Goal: Task Accomplishment & Management: Use online tool/utility

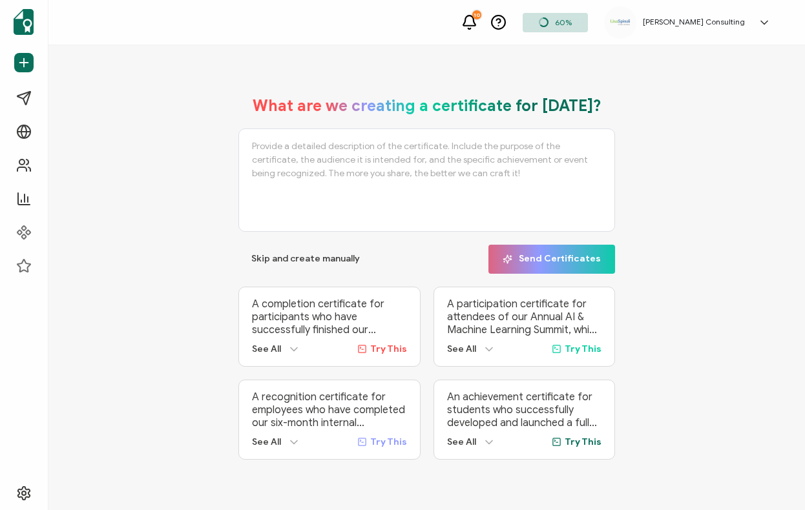
click at [572, 21] on span "60%" at bounding box center [563, 22] width 17 height 10
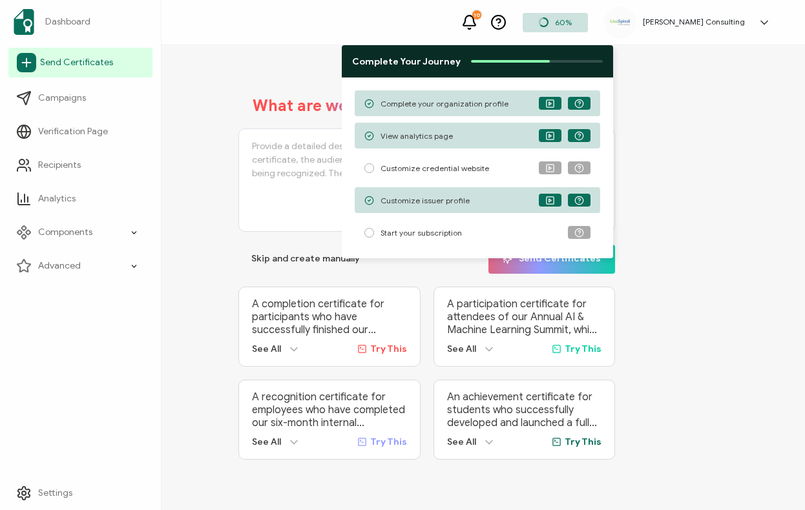
click at [69, 61] on span "Send Certificates" at bounding box center [76, 62] width 73 height 13
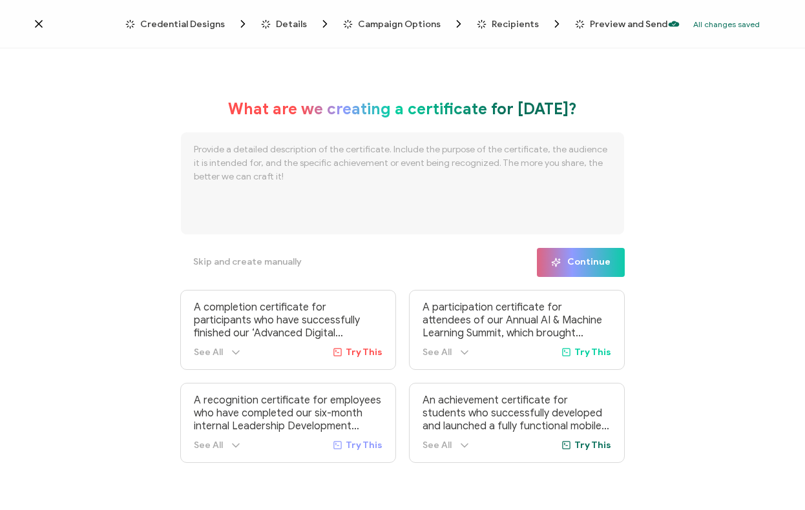
click at [427, 21] on span "Campaign Options" at bounding box center [399, 24] width 83 height 10
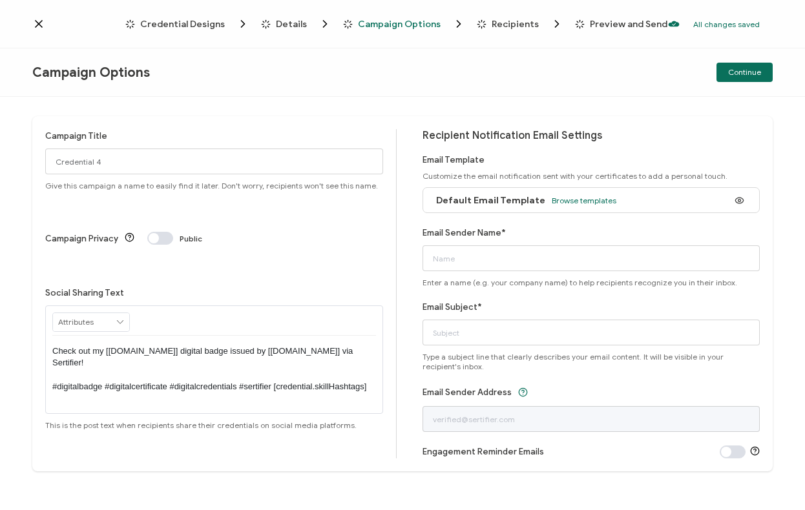
click at [213, 26] on span "Credential Designs" at bounding box center [182, 24] width 85 height 10
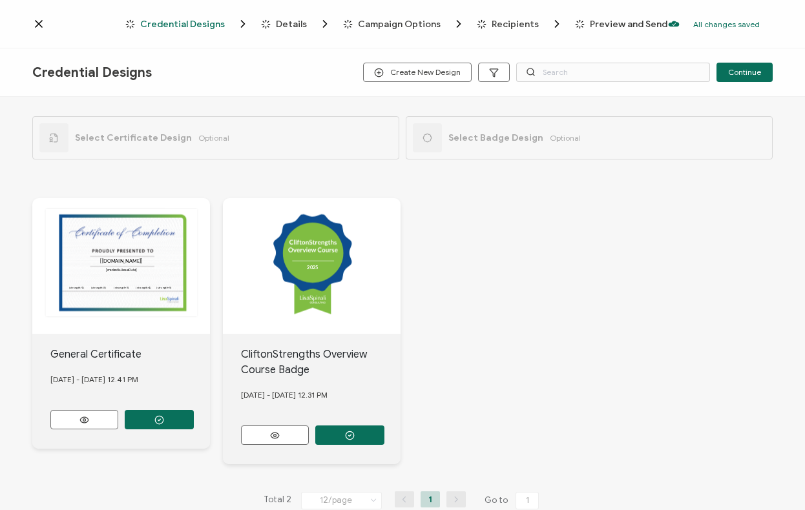
click at [331, 256] on div "2025 2025" at bounding box center [312, 266] width 178 height 136
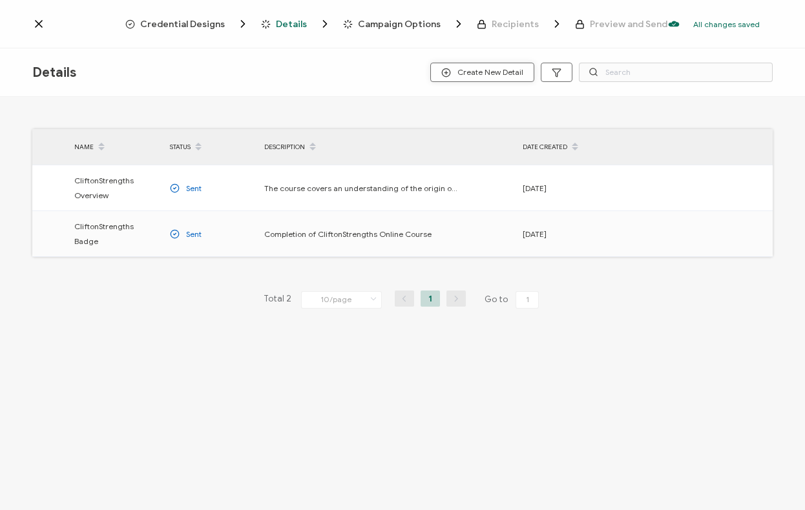
click at [514, 72] on span "Create New Detail" at bounding box center [482, 73] width 82 height 10
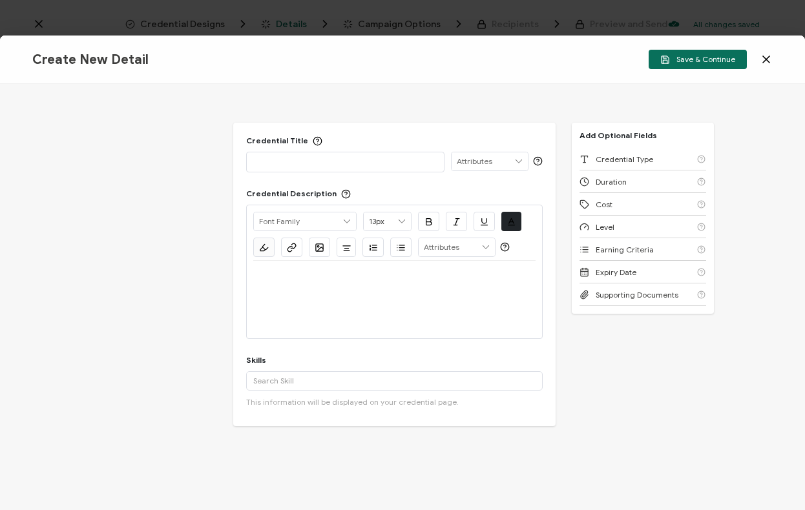
click at [769, 57] on icon at bounding box center [766, 59] width 13 height 13
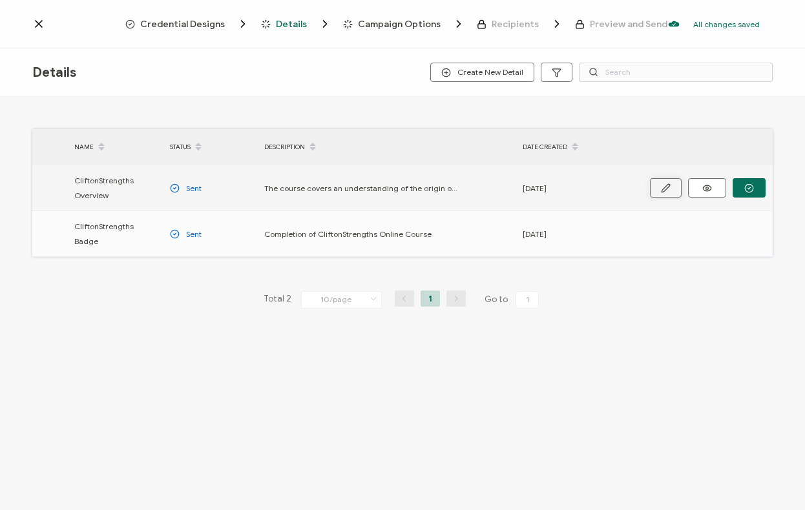
click at [656, 187] on button "button" at bounding box center [666, 187] width 32 height 19
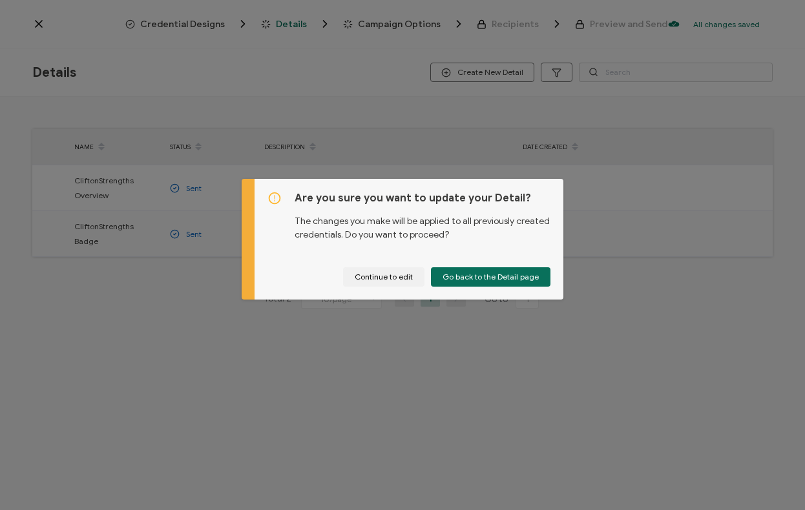
click at [426, 155] on div "Are you sure you want to update your Detail? The changes you make will be appli…" at bounding box center [402, 255] width 805 height 510
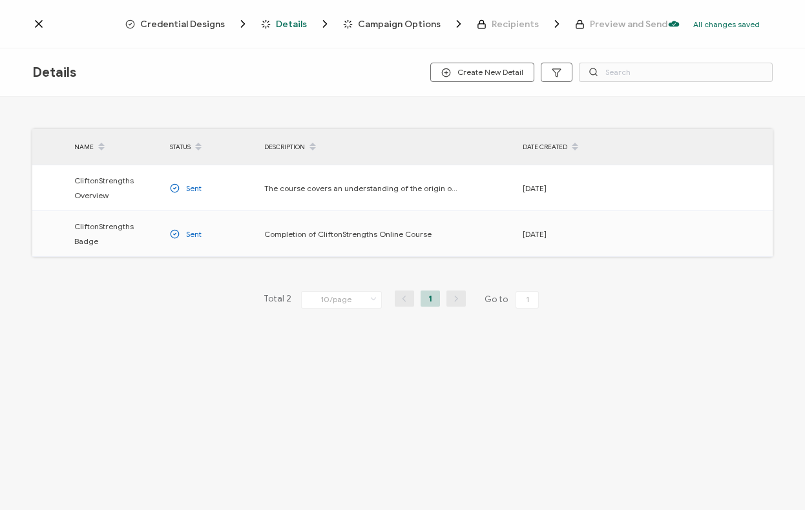
click at [501, 24] on span "Recipients" at bounding box center [515, 24] width 47 height 10
click at [690, 149] on div at bounding box center [692, 147] width 162 height 36
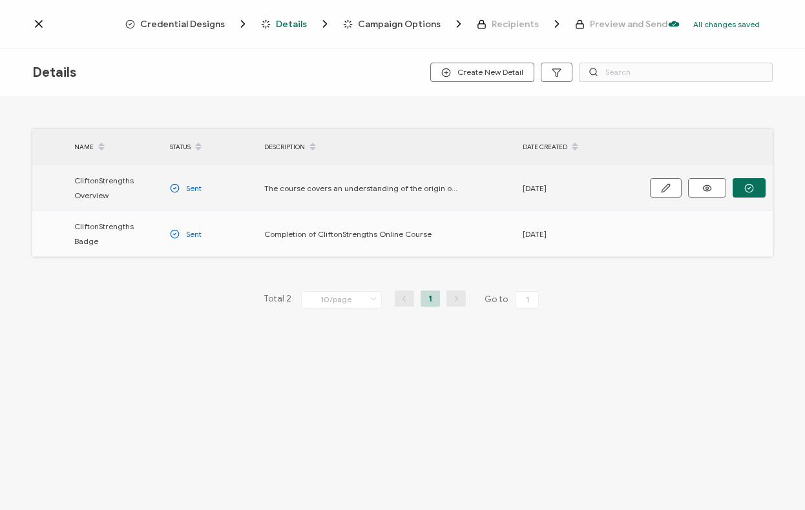
click at [499, 181] on div "The course covers an understanding of the origin of CliftonStrengths along with…" at bounding box center [387, 188] width 258 height 15
click at [738, 185] on button "button" at bounding box center [749, 187] width 33 height 19
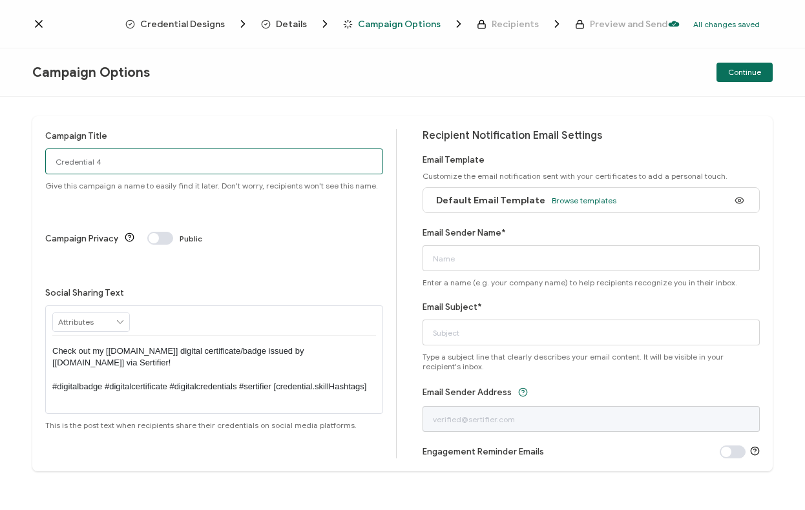
click at [220, 150] on input "Credential 4" at bounding box center [214, 162] width 338 height 26
click at [185, 165] on input "Credential 4" at bounding box center [214, 162] width 338 height 26
drag, startPoint x: 129, startPoint y: 165, endPoint x: 12, endPoint y: 162, distance: 117.0
click at [12, 162] on div "Campaign Title Credential 4 Give this campaign a name to easily find it later. …" at bounding box center [402, 303] width 805 height 413
paste input "ongratulations - Your CliftonStrengths Overview Course Badge"
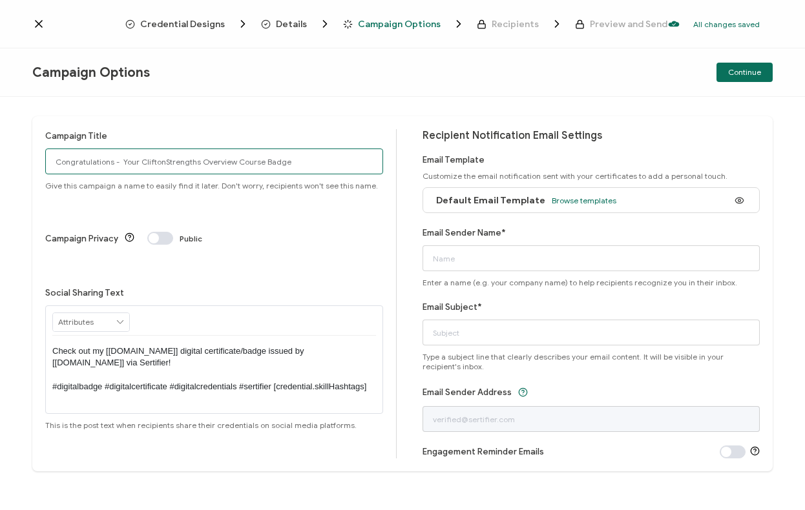
type input "Congratulations - Your CliftonStrengths Overview Course Badge"
click at [140, 336] on div "Check out my [credential.name] digital certificate/badge issued by [issuer.name…" at bounding box center [214, 369] width 324 height 67
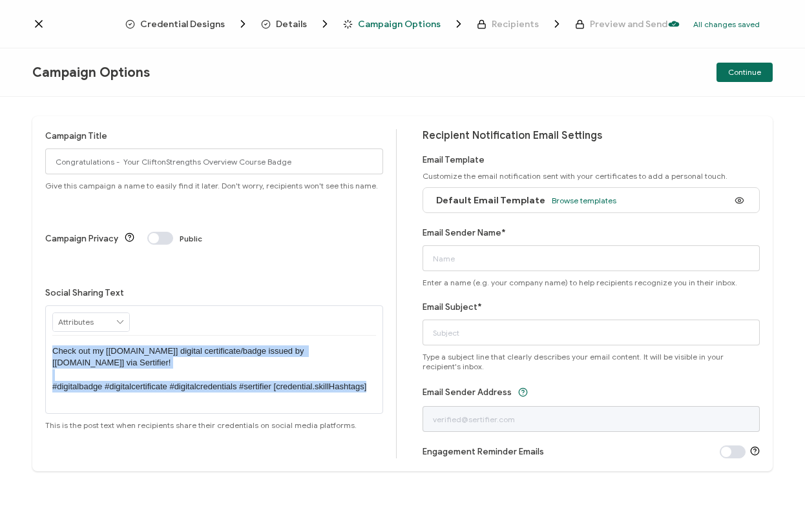
drag, startPoint x: 369, startPoint y: 331, endPoint x: 48, endPoint y: 295, distance: 323.2
click at [48, 306] on div "RECIPIENT Recipient Name Recipient E-Mail CREDENTIAL Credential ID Issue Date C…" at bounding box center [214, 360] width 338 height 109
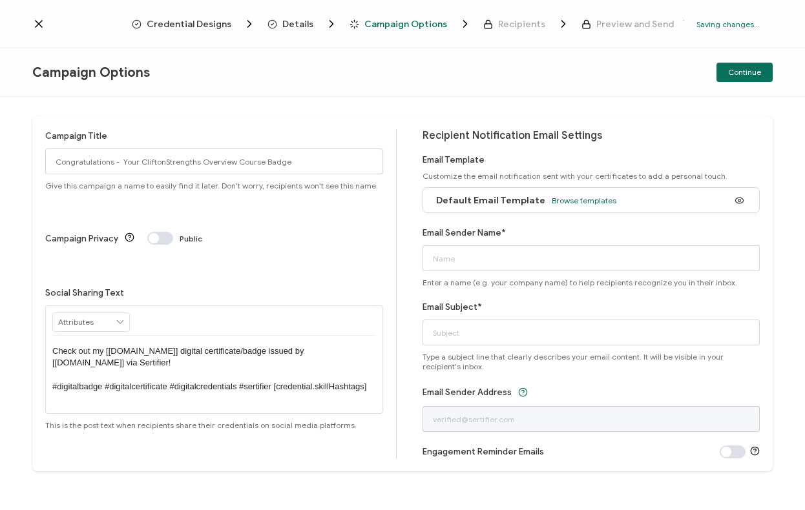
click at [214, 306] on div "RECIPIENT Recipient Name Recipient E-Mail CREDENTIAL Credential ID Issue Date C…" at bounding box center [214, 321] width 324 height 30
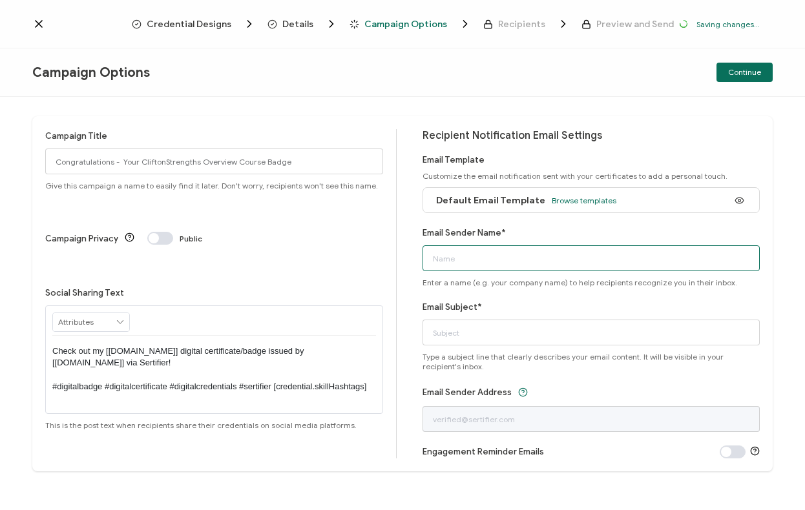
click at [510, 264] on input "Email Sender Name*" at bounding box center [592, 259] width 338 height 26
click at [443, 266] on input "Email Sender Name*" at bounding box center [592, 259] width 338 height 26
paste input "K-La Spieles"
type input "K-La"
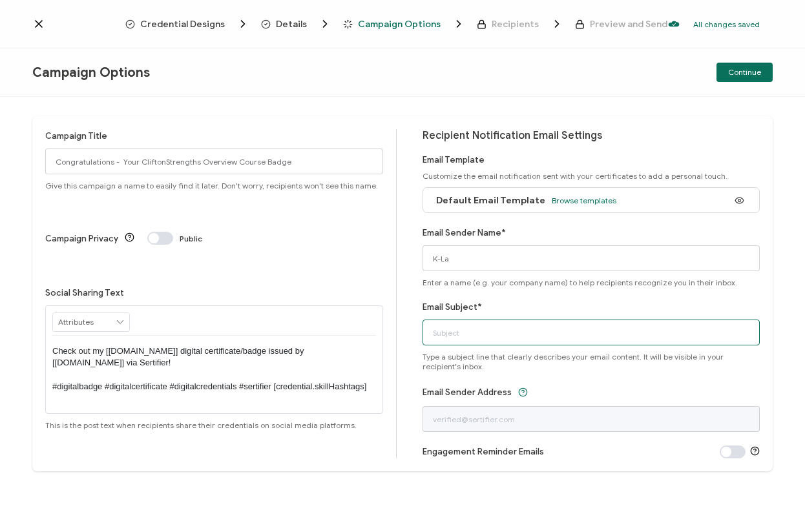
click at [476, 324] on input "Email Subject*" at bounding box center [592, 333] width 338 height 26
paste input "Congratulations - Your CliftonStrengths Overview Course Badge"
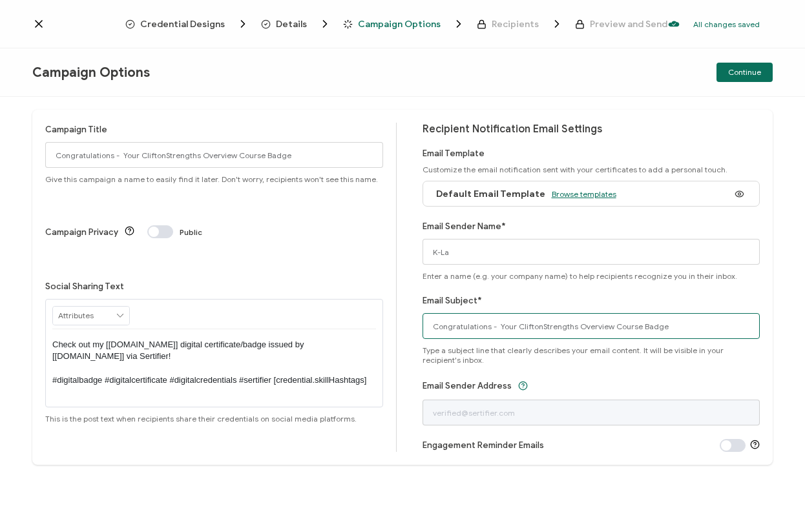
type input "Congratulations - Your CliftonStrengths Overview Course Badge"
click at [600, 191] on span "Browse templates" at bounding box center [584, 194] width 65 height 10
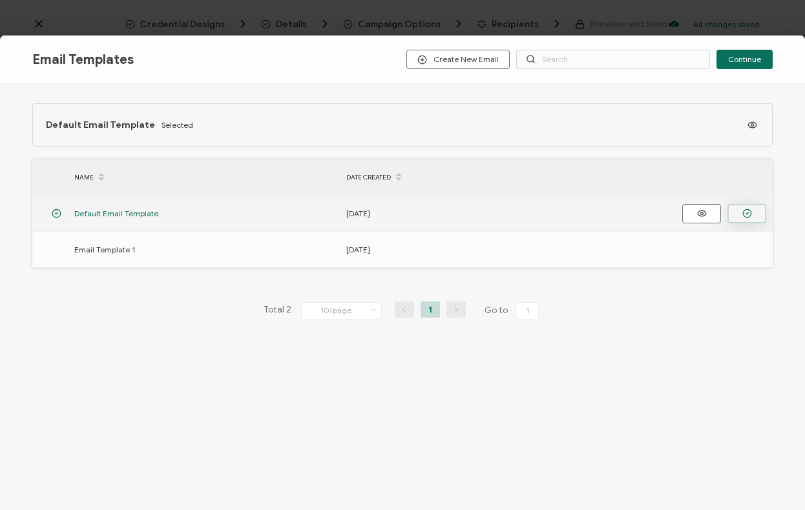
click at [747, 216] on icon "button" at bounding box center [747, 214] width 10 height 10
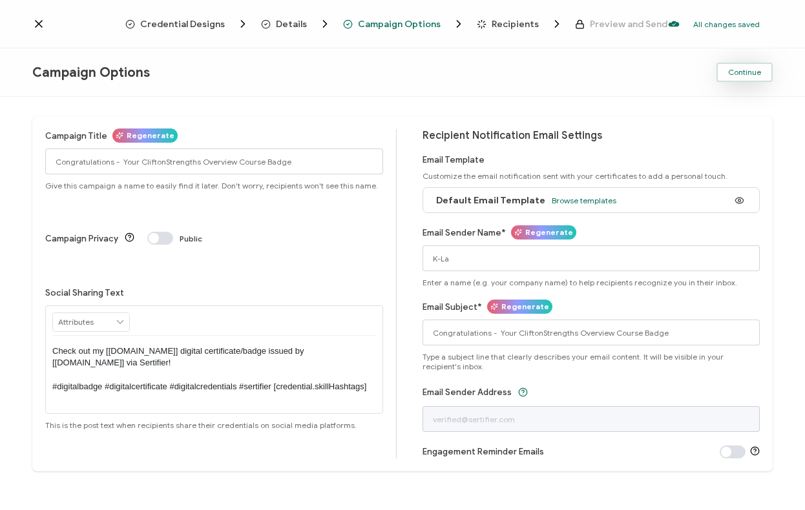
click at [749, 68] on span "Continue" at bounding box center [744, 72] width 33 height 8
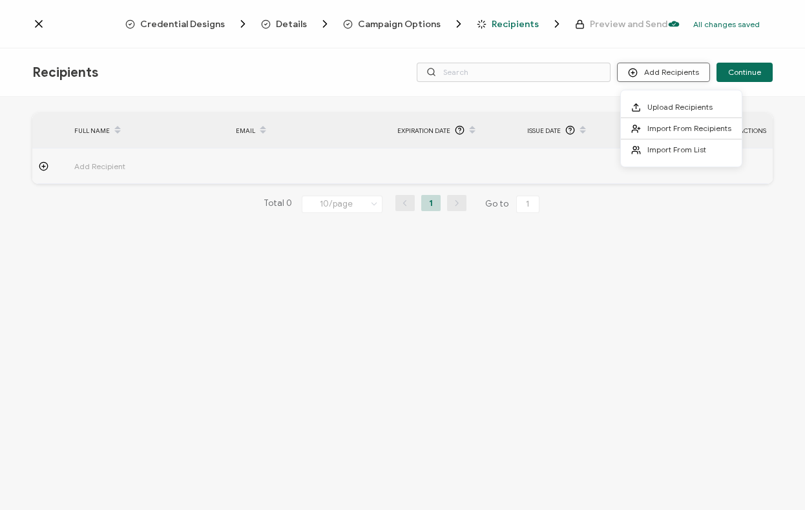
click at [651, 72] on button "Add Recipients" at bounding box center [663, 72] width 93 height 19
click at [646, 68] on button "Add Recipients" at bounding box center [663, 72] width 93 height 19
click at [671, 106] on span "Upload Recipients" at bounding box center [679, 107] width 65 height 10
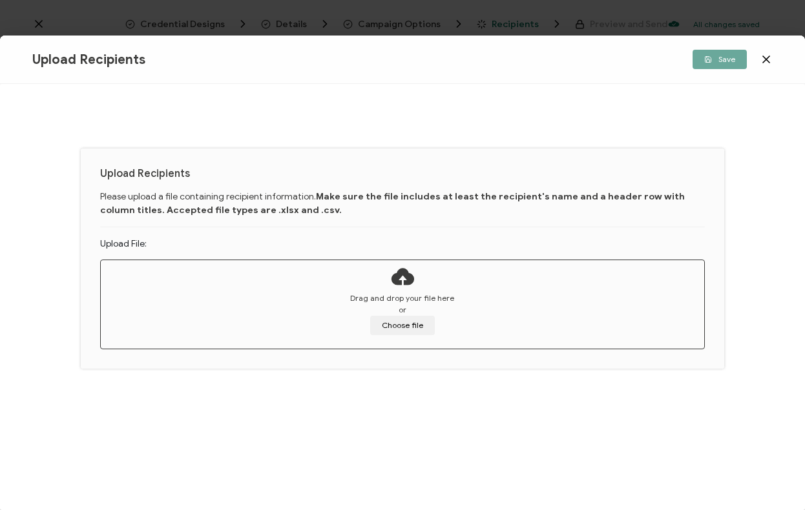
click at [760, 56] on icon at bounding box center [766, 59] width 13 height 13
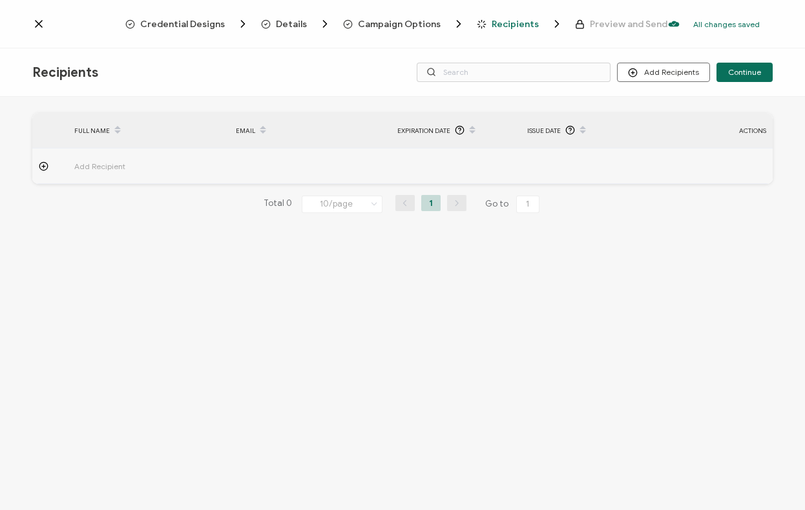
click at [41, 165] on icon at bounding box center [44, 167] width 10 height 10
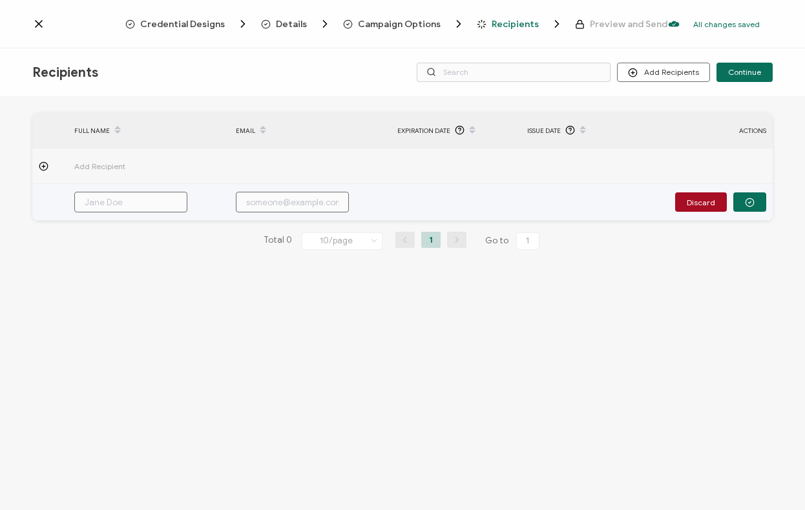
click at [109, 204] on input "text" at bounding box center [130, 202] width 113 height 21
type input "K"
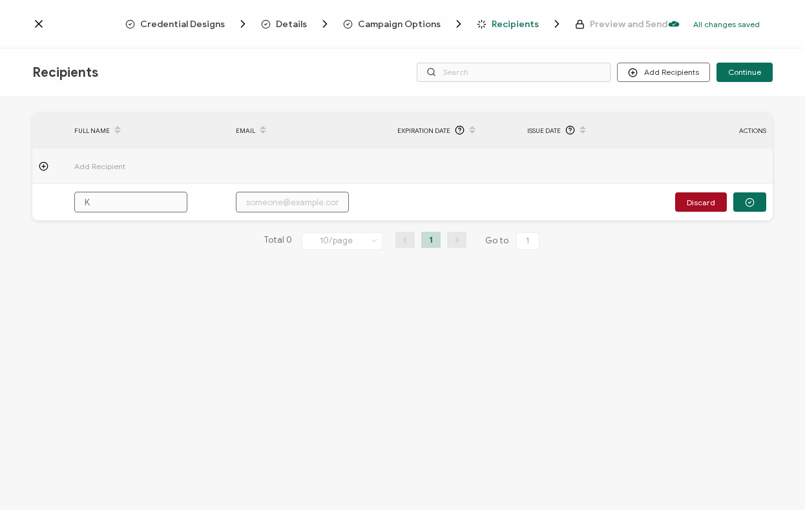
type input "K"
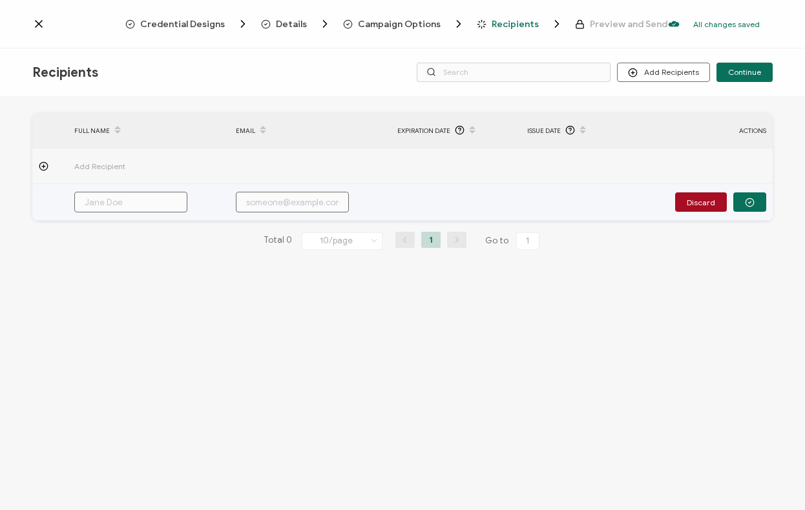
paste input "K-La Spieles"
type input "K-La Spieles"
click at [116, 202] on input "K-La Spieles" at bounding box center [130, 202] width 113 height 21
type input "K-LaSpieles"
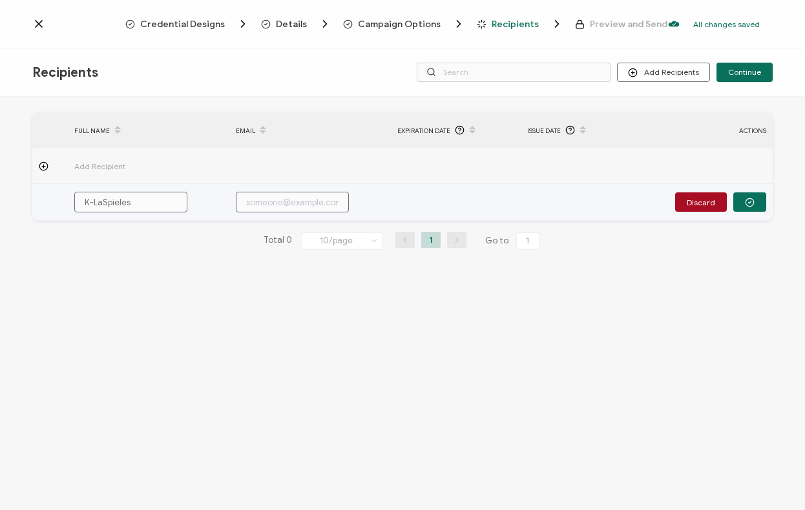
type input "K-LaSpieles"
type input "K-La Spieles"
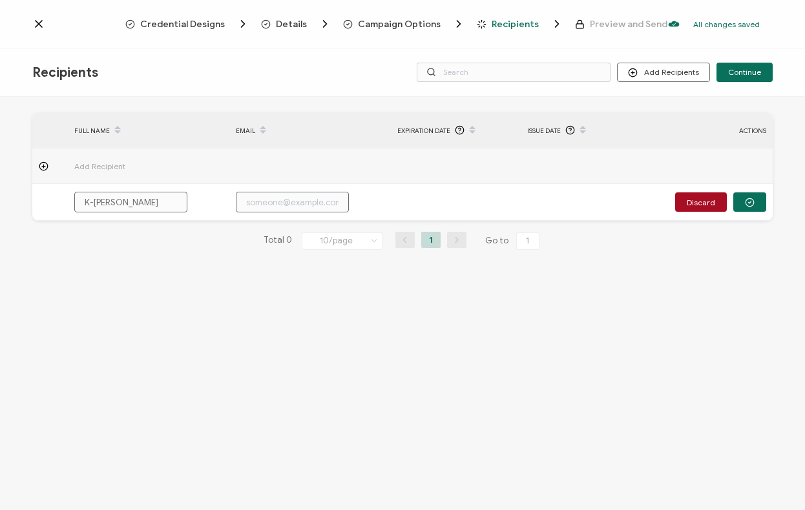
type input "K-La Spieles"
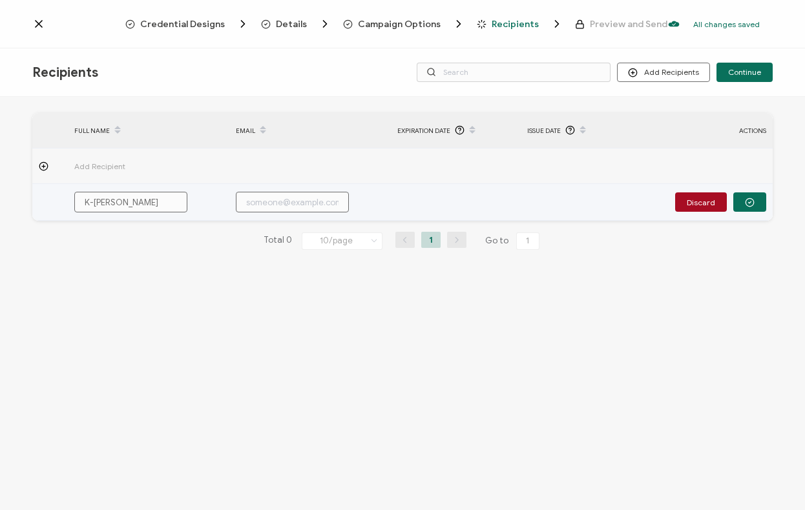
click at [301, 199] on input "text" at bounding box center [292, 202] width 113 height 21
paste input "kspieles@beyond12.org"
type input "kspieles@beyond12.org"
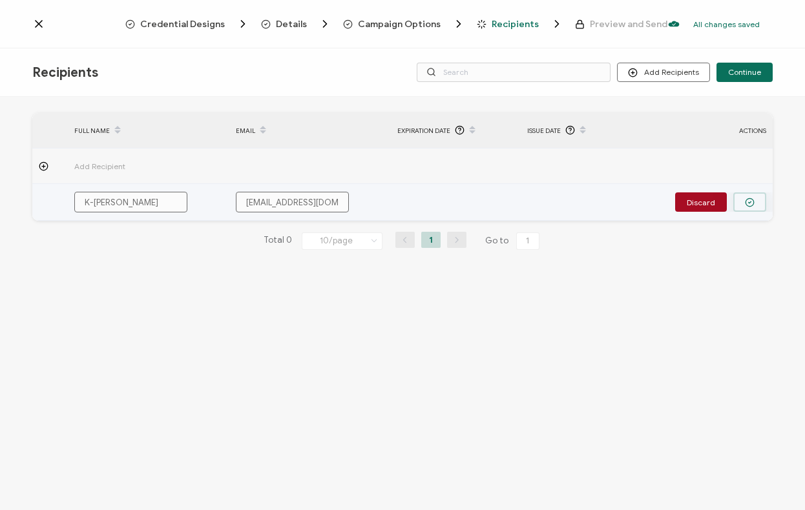
click at [746, 206] on icon "button" at bounding box center [750, 203] width 10 height 10
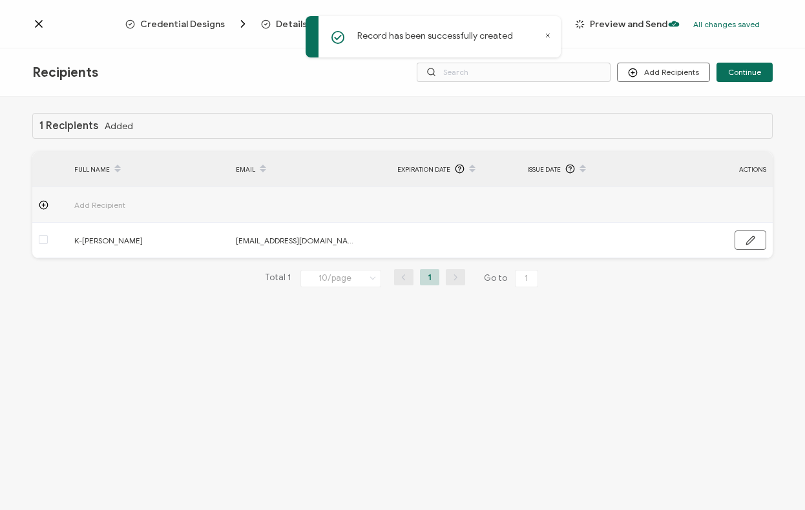
click at [48, 205] on div at bounding box center [50, 205] width 36 height 10
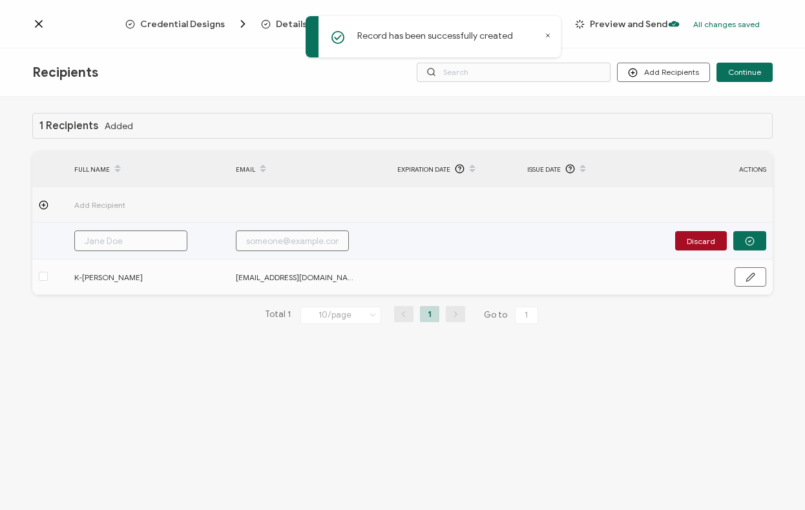
click at [93, 241] on input "text" at bounding box center [130, 241] width 113 height 21
paste input "Kate Montes-Perales"
type input "Kate Montes-Perales"
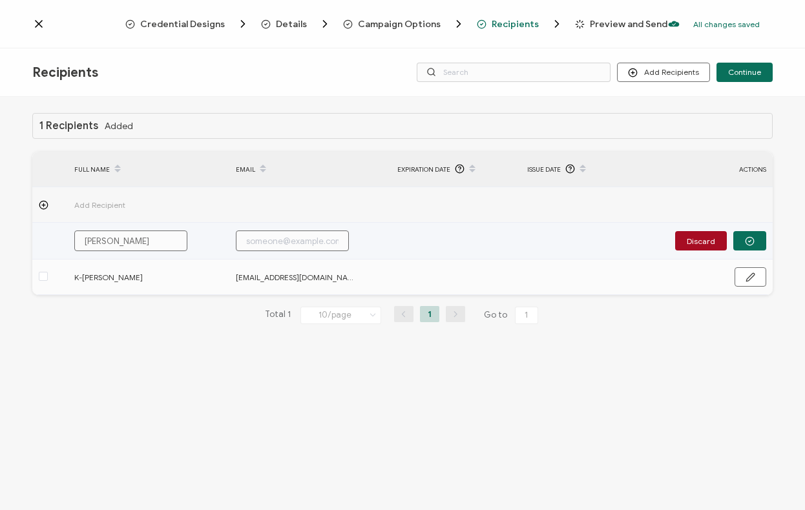
click at [115, 243] on input "Kate Montes-Perales" at bounding box center [130, 241] width 113 height 21
type input "KateMontes-Perales"
type input "Kate Montes-Perales"
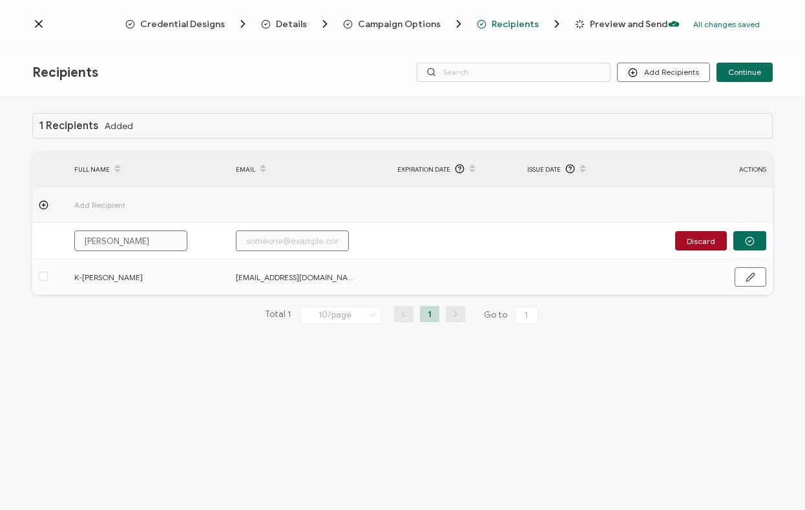
type input "Kate Montes-Perales"
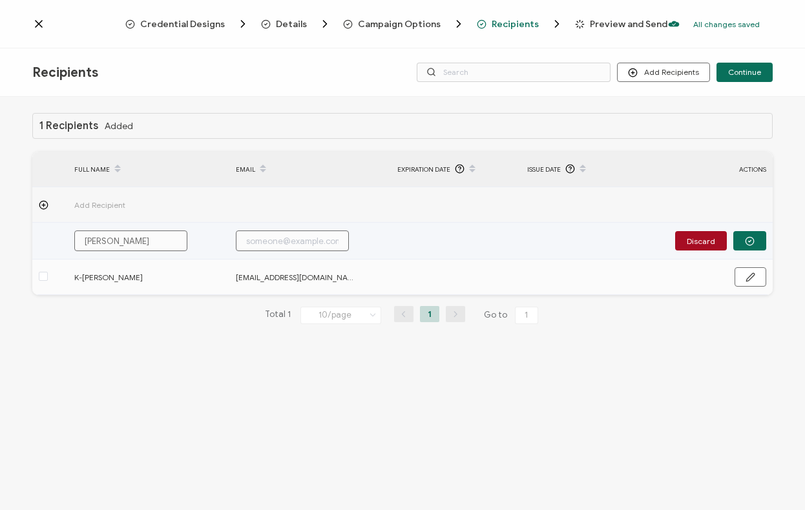
click at [282, 246] on input "text" at bounding box center [292, 241] width 113 height 21
paste input "kmontes@beyond12.org"
type input "kmontes@beyond12.org"
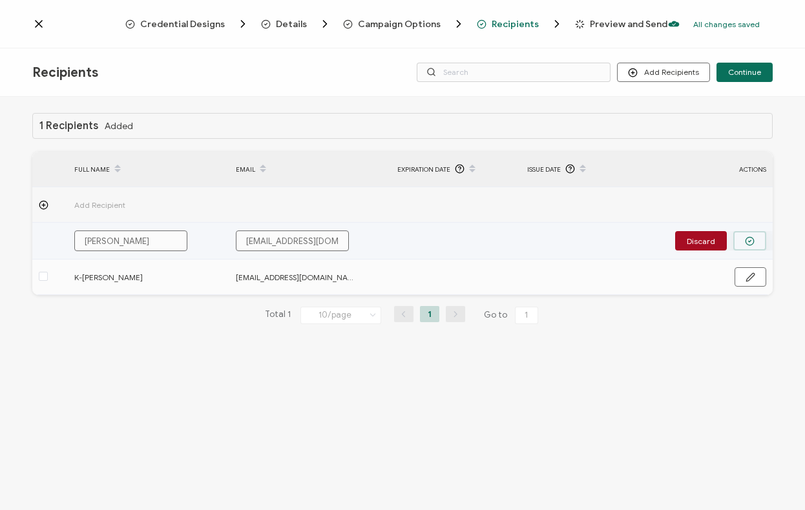
click at [755, 240] on button "button" at bounding box center [749, 240] width 33 height 19
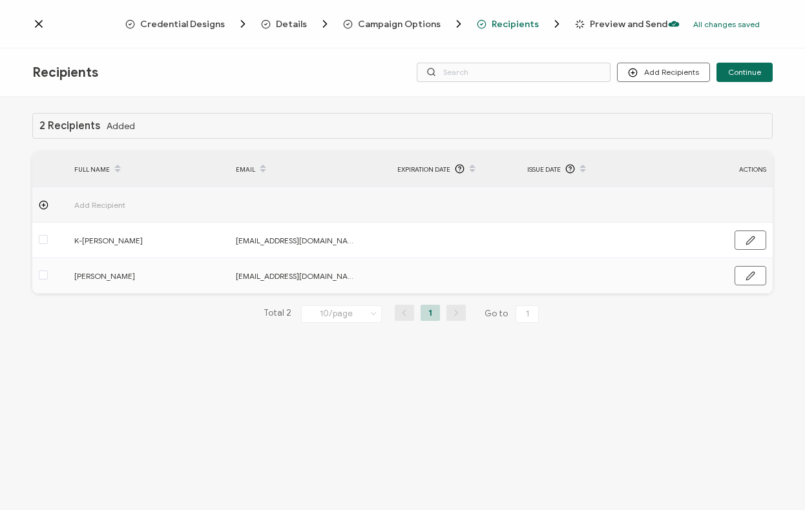
click at [44, 206] on icon at bounding box center [44, 205] width 0 height 3
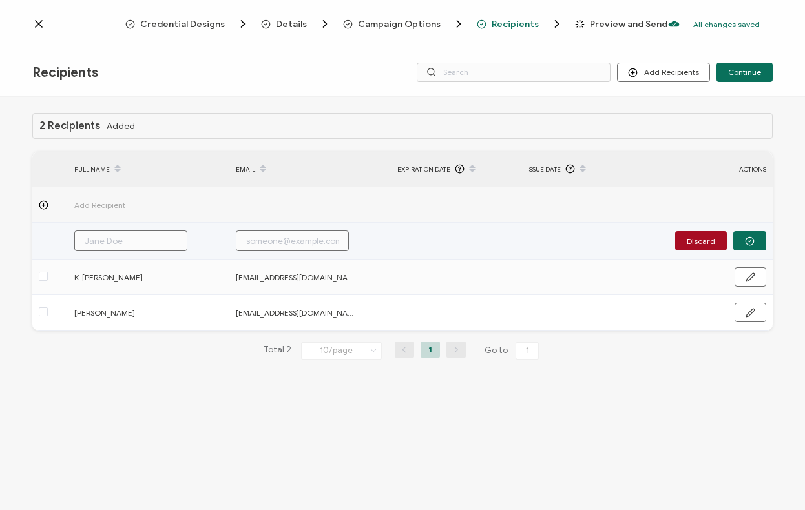
click at [103, 233] on input "text" at bounding box center [130, 241] width 113 height 21
paste input "Ivana Gutierrez"
type input "Ivana Gutierrez"
click at [116, 241] on input "Ivana Gutierrez" at bounding box center [130, 241] width 113 height 21
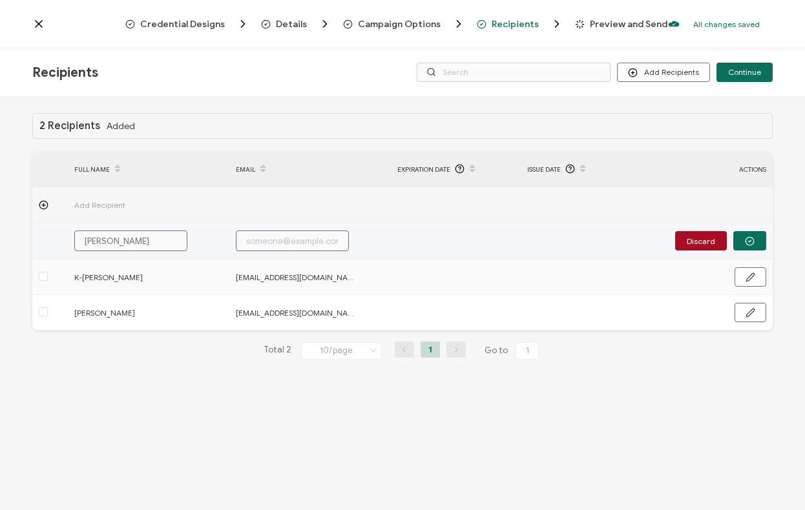
type input "IvanaGutierrez"
type input "Ivana Gutierrez"
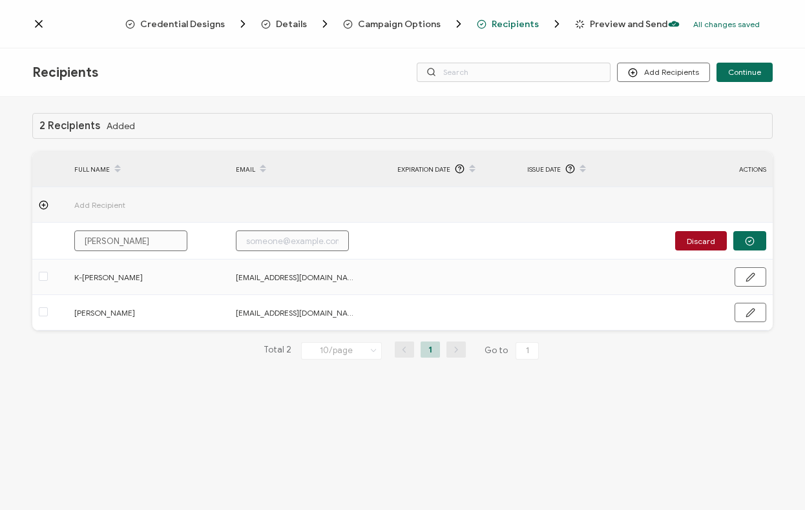
type input "Ivana Gutierrez"
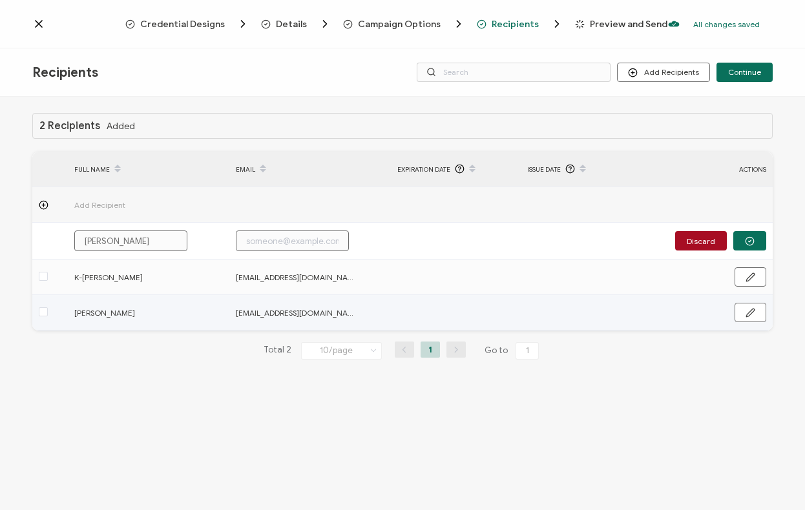
click at [330, 240] on input "text" at bounding box center [292, 241] width 113 height 21
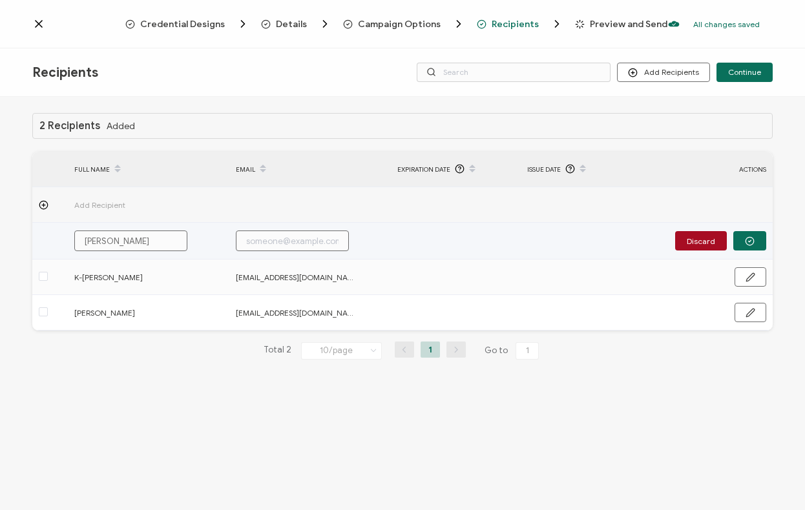
paste input "igutierrez@beyond12.org"
type input "igutierrez@beyond12.org"
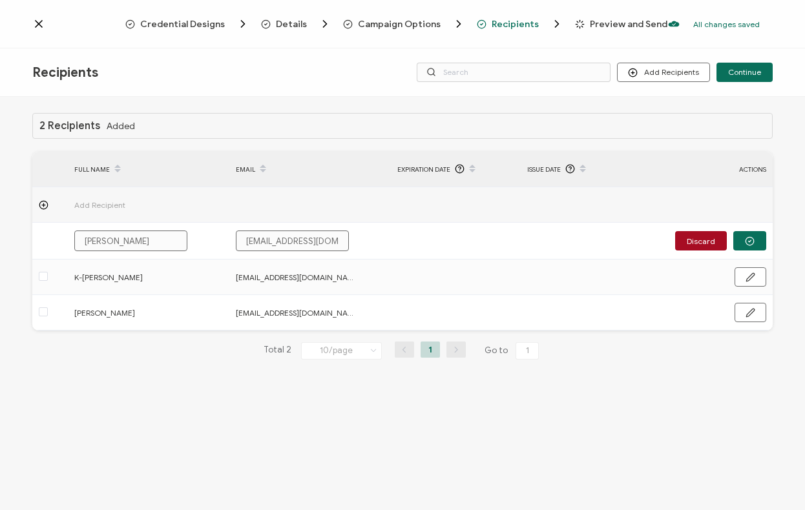
scroll to position [0, 1]
type input "igutierrez@beyond12.org"
click at [755, 240] on button "button" at bounding box center [749, 240] width 33 height 19
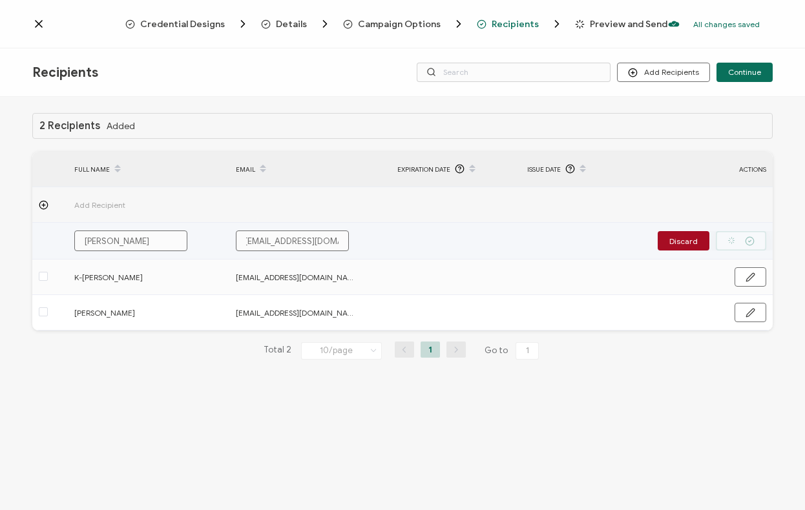
scroll to position [0, 0]
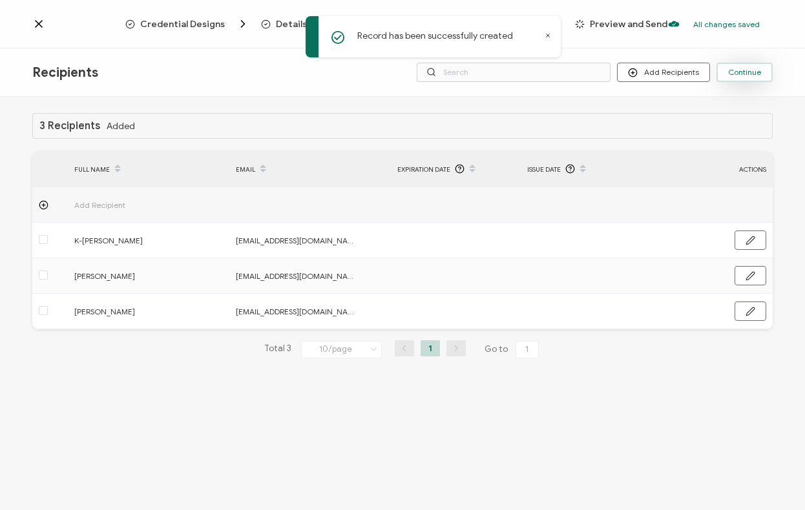
click at [751, 70] on span "Continue" at bounding box center [744, 72] width 33 height 8
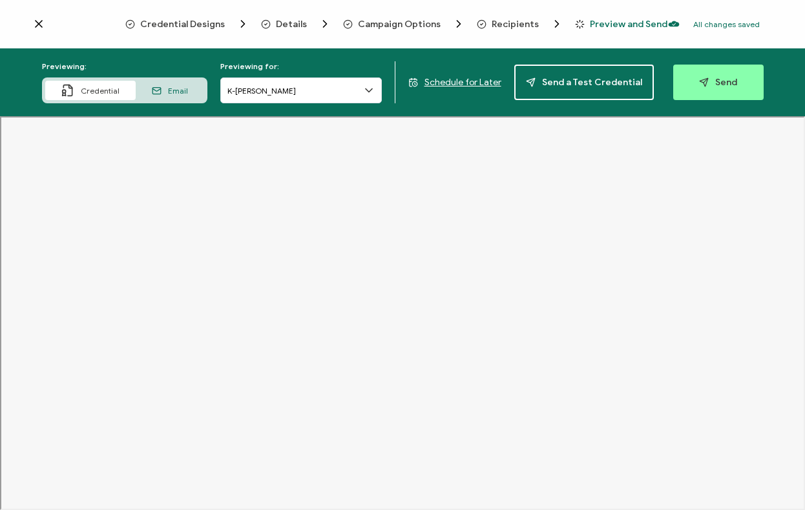
click at [184, 96] on div "Email" at bounding box center [170, 90] width 68 height 19
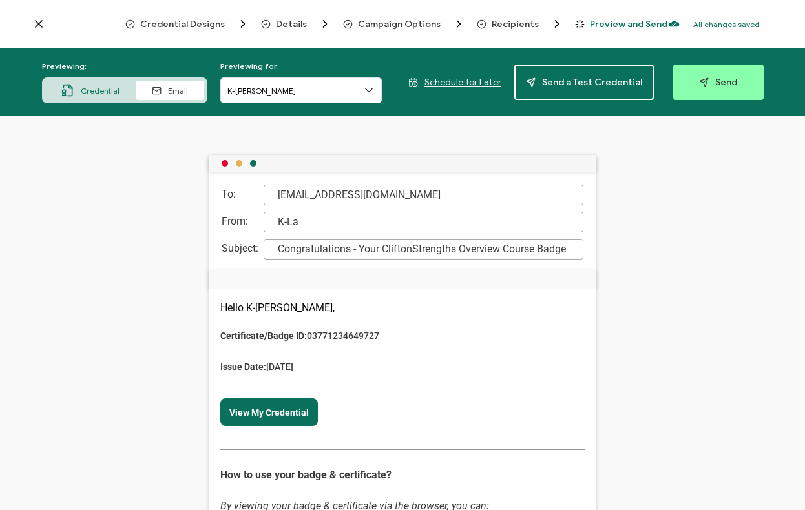
click at [498, 23] on span "Recipients" at bounding box center [515, 24] width 47 height 10
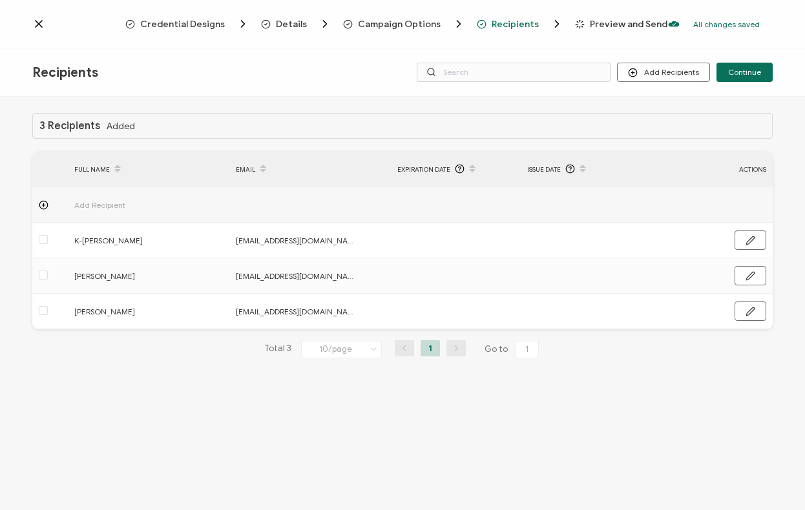
click at [415, 29] on span "Campaign Options" at bounding box center [399, 24] width 83 height 10
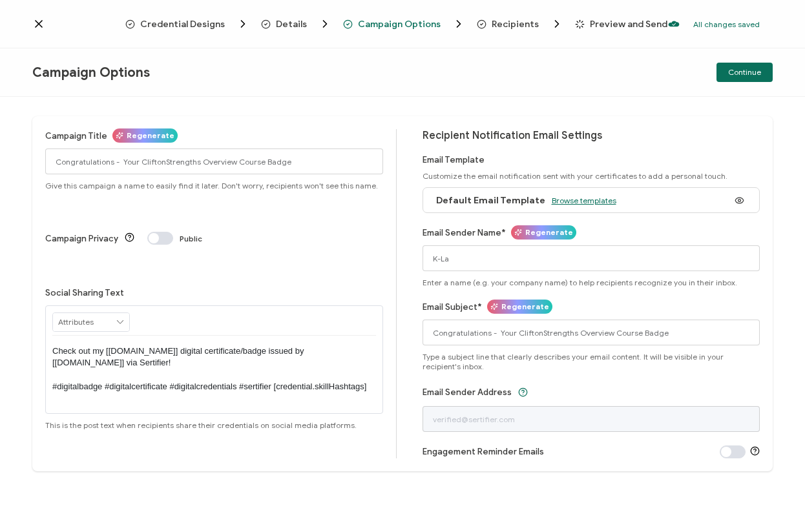
click at [576, 199] on span "Browse templates" at bounding box center [584, 201] width 65 height 10
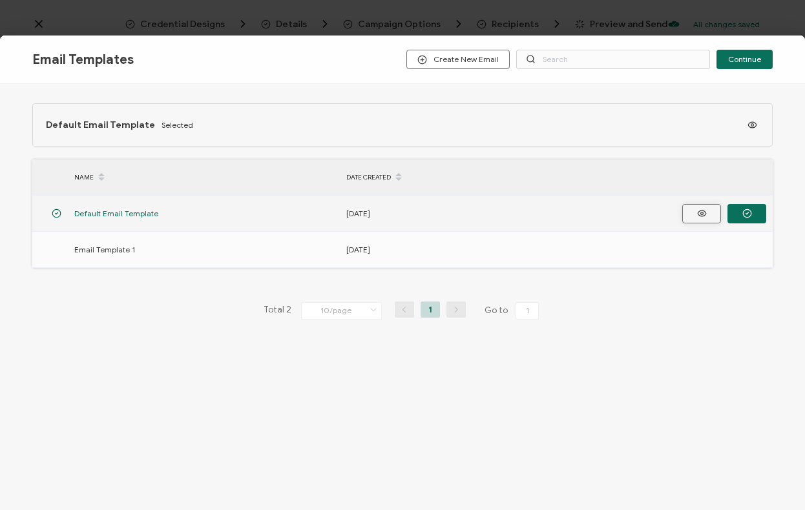
click at [706, 213] on icon "button" at bounding box center [702, 214] width 8 height 6
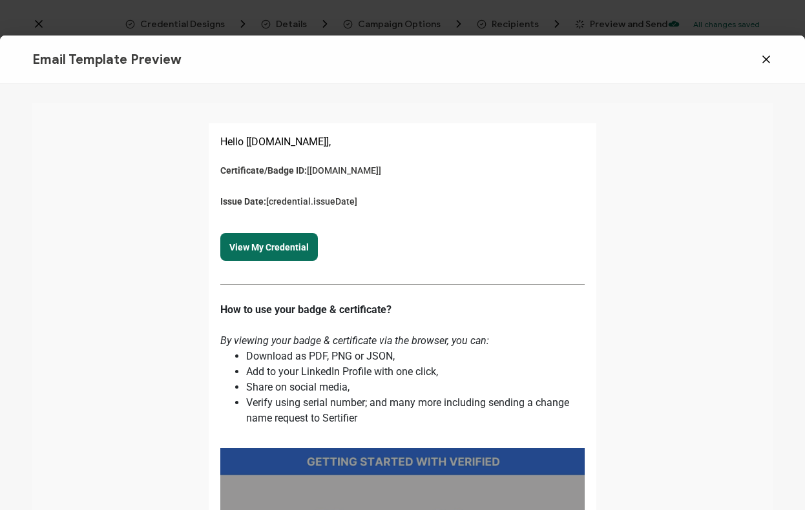
click at [766, 58] on icon at bounding box center [766, 59] width 13 height 13
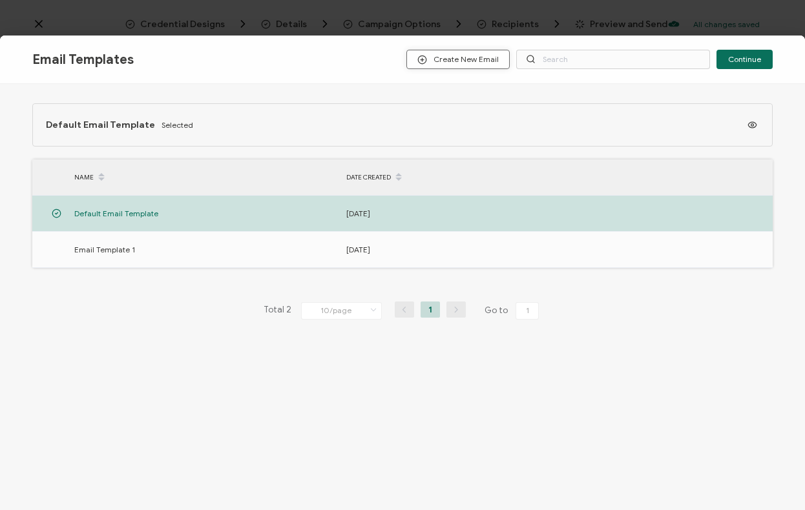
click at [481, 59] on span "Create New Email" at bounding box center [457, 60] width 81 height 10
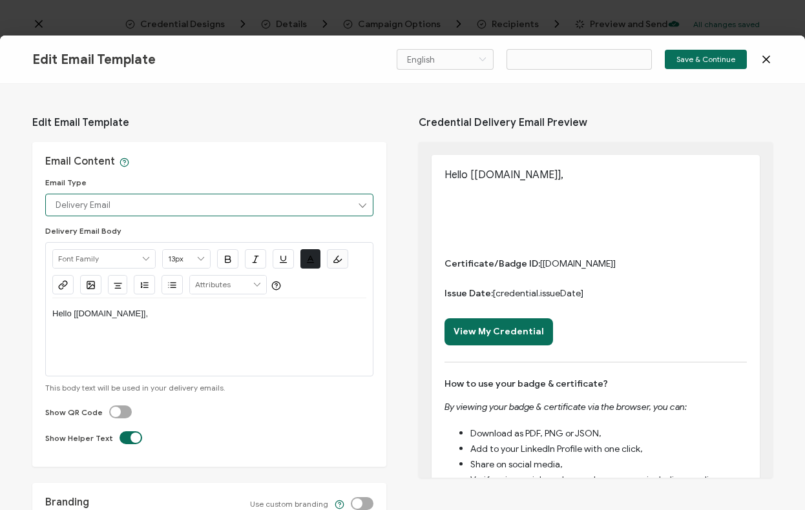
click at [190, 203] on input "Delivery Email" at bounding box center [209, 205] width 328 height 23
click at [190, 176] on div "Email Content Email Type Delivery Email Delivery Email Body Alright Sans Amita …" at bounding box center [209, 304] width 354 height 325
type input "Email Template 3"
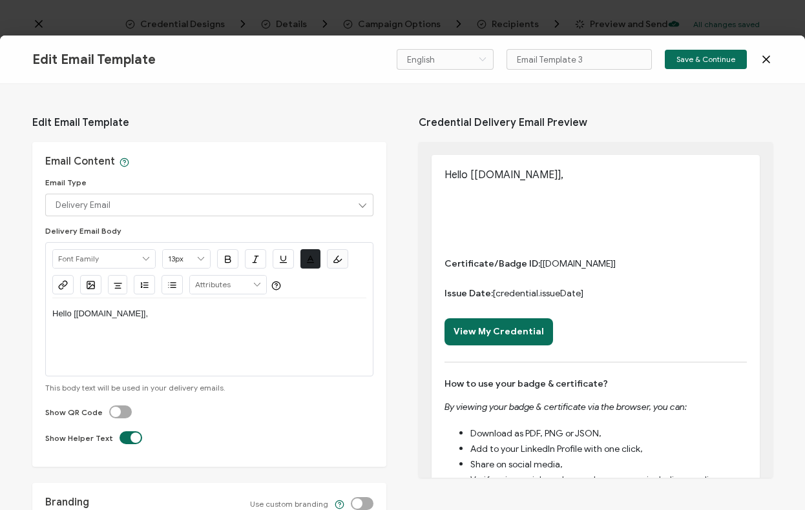
click at [144, 333] on div "Hello [recipient.name]," at bounding box center [209, 337] width 314 height 78
click at [145, 311] on p "Hello [recipient.name]," at bounding box center [209, 314] width 314 height 12
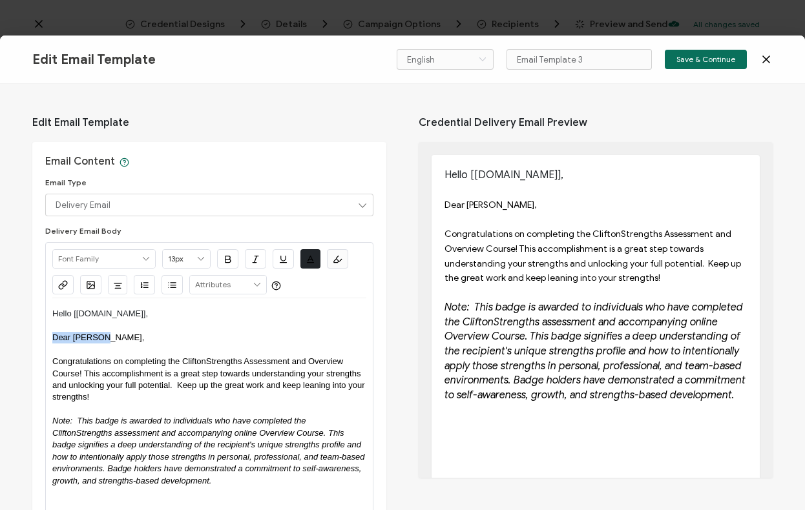
drag, startPoint x: 57, startPoint y: 340, endPoint x: 44, endPoint y: 340, distance: 12.9
click at [44, 340] on div "Email Content Email Type Delivery Email Delivery Email Body Alright Sans Amita …" at bounding box center [209, 377] width 354 height 470
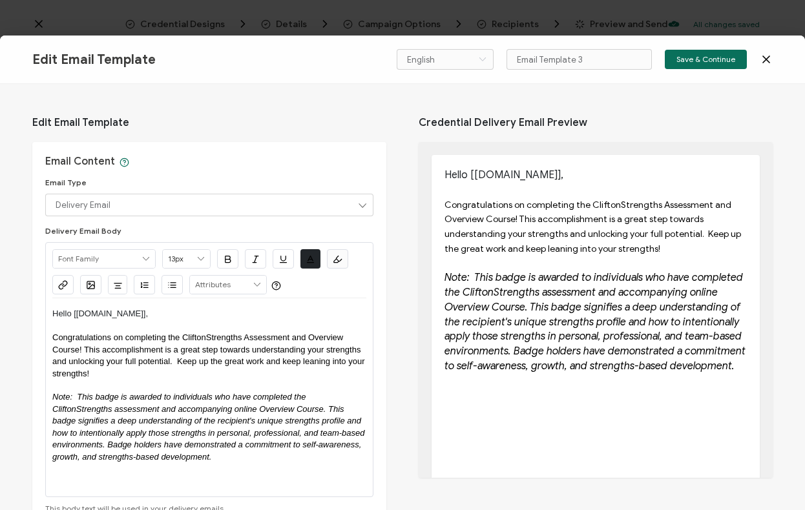
click at [62, 313] on p "Hello [recipient.name]," at bounding box center [209, 314] width 314 height 12
click at [594, 60] on input "Email Template 3" at bounding box center [579, 59] width 145 height 21
click at [465, 61] on div "English Bahasa indonesia Deutsch English Español Français Italiano Magyar Portu…" at bounding box center [572, 59] width 350 height 21
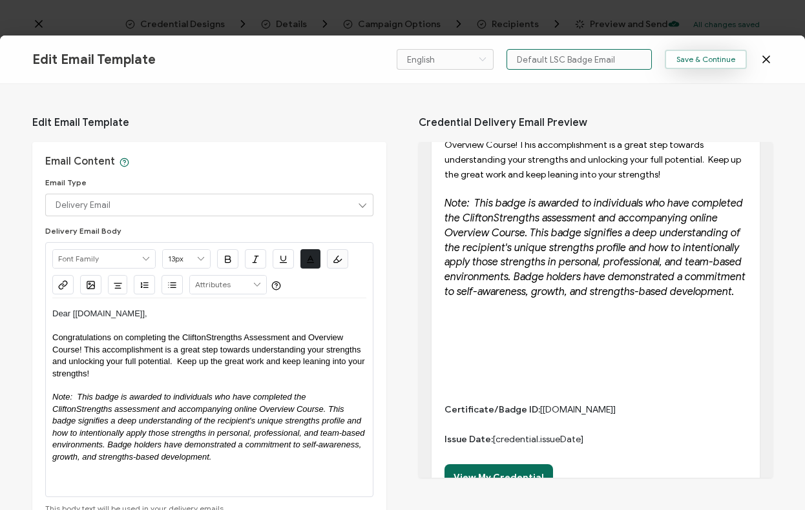
scroll to position [81, 0]
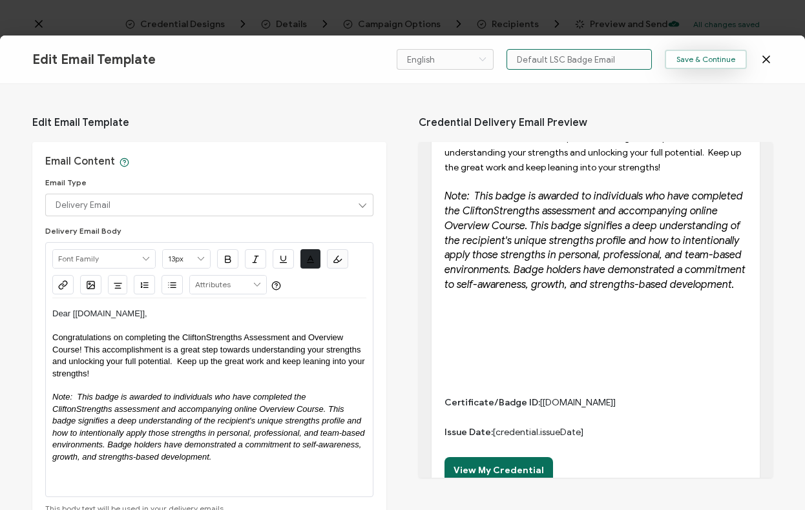
type input "Default LSC Badge Email"
click at [723, 58] on span "Save & Continue" at bounding box center [705, 60] width 59 height 8
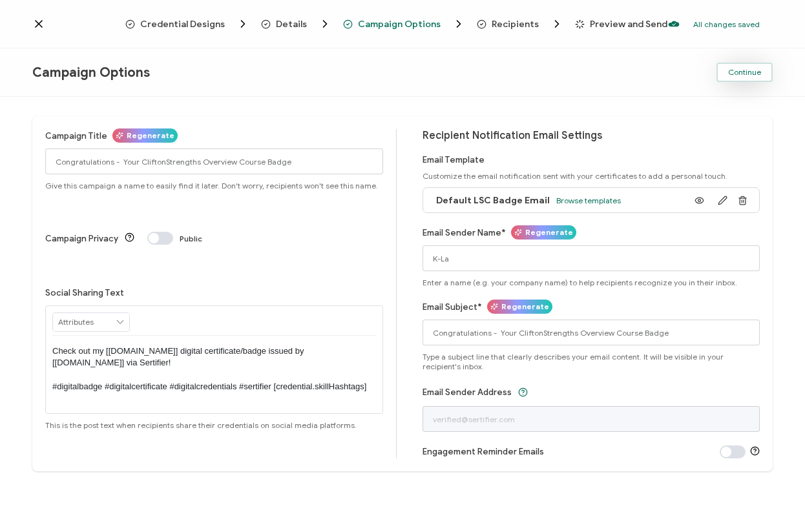
click at [744, 70] on span "Continue" at bounding box center [744, 72] width 33 height 8
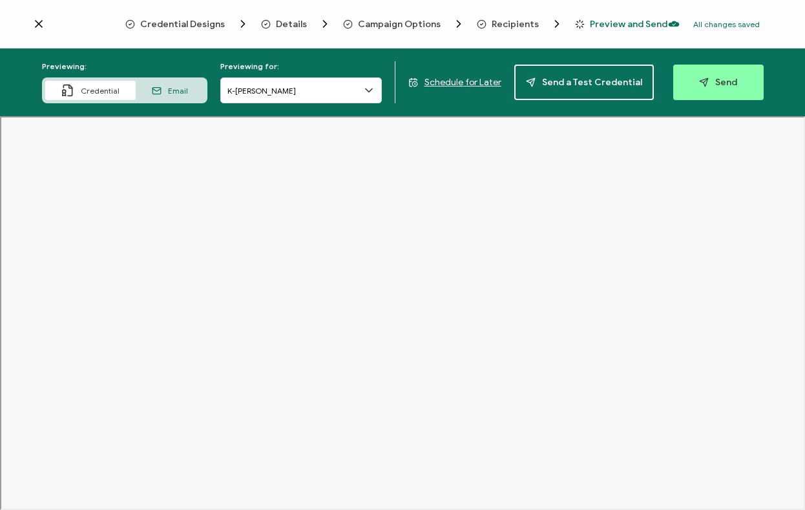
click at [171, 96] on div "Email" at bounding box center [170, 90] width 68 height 19
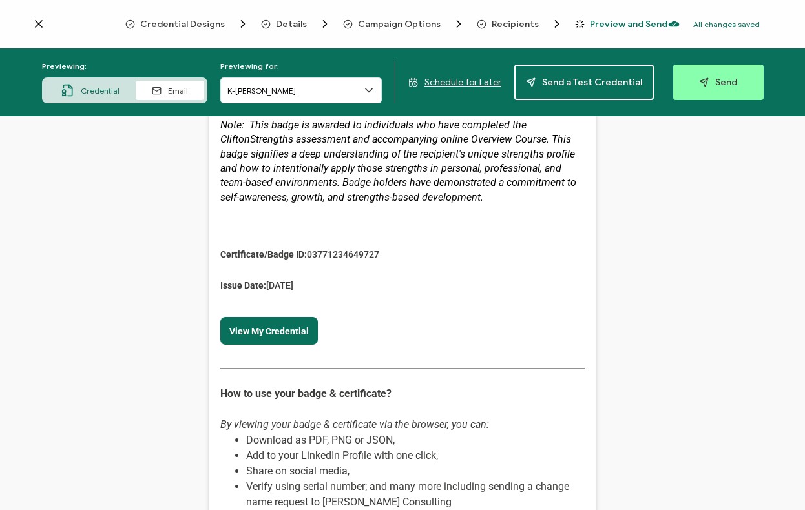
scroll to position [295, 0]
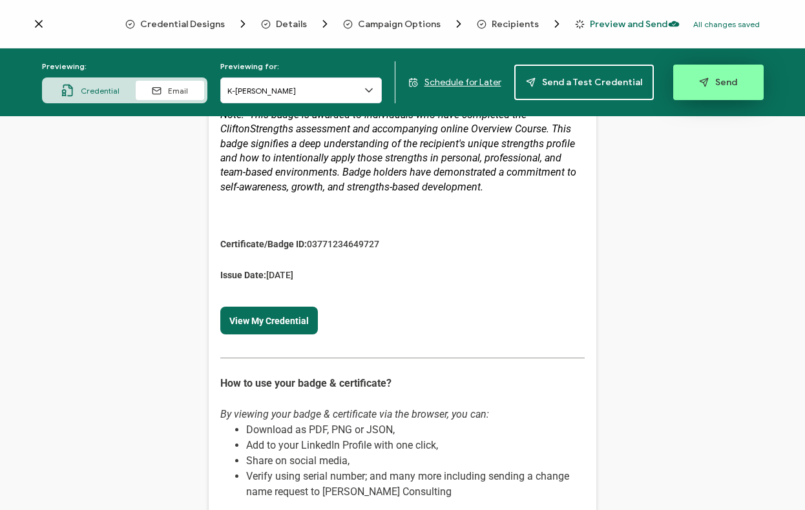
click at [706, 91] on button "Send" at bounding box center [718, 83] width 90 height 36
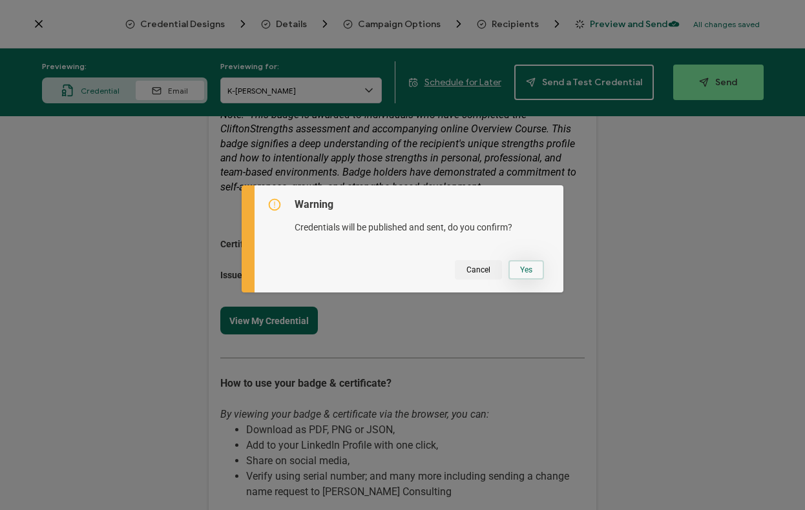
click at [527, 267] on button "Yes" at bounding box center [526, 269] width 36 height 19
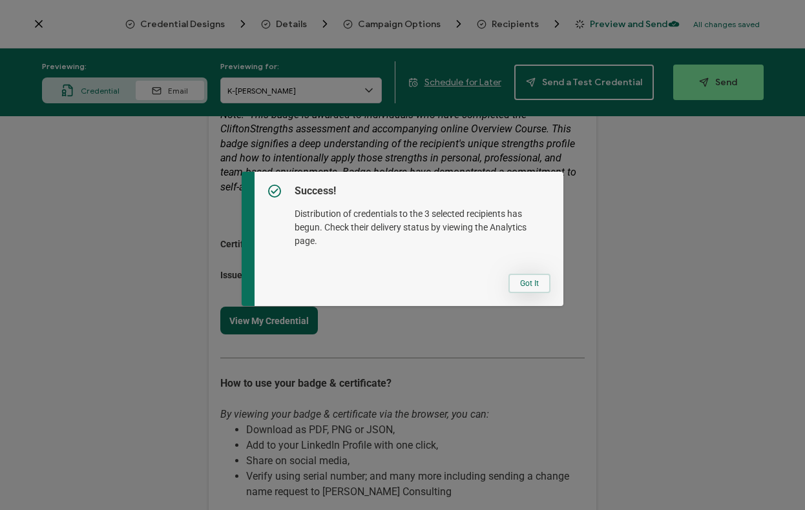
click at [528, 284] on button "Got It" at bounding box center [529, 283] width 42 height 19
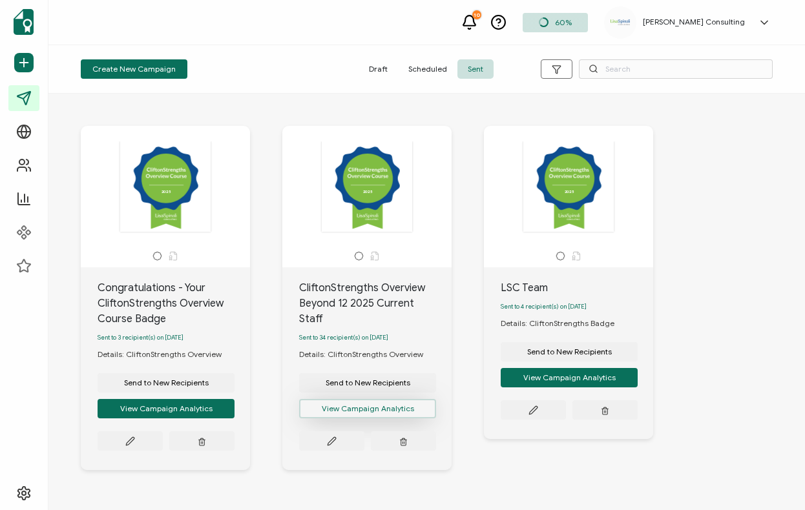
click at [361, 401] on button "View Campaign Analytics" at bounding box center [367, 408] width 137 height 19
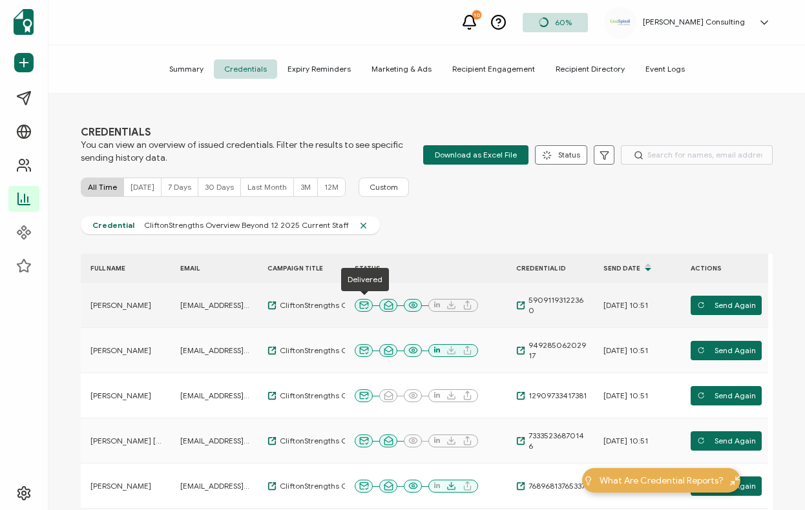
click at [366, 307] on icon at bounding box center [364, 305] width 10 height 10
